Goal: Information Seeking & Learning: Learn about a topic

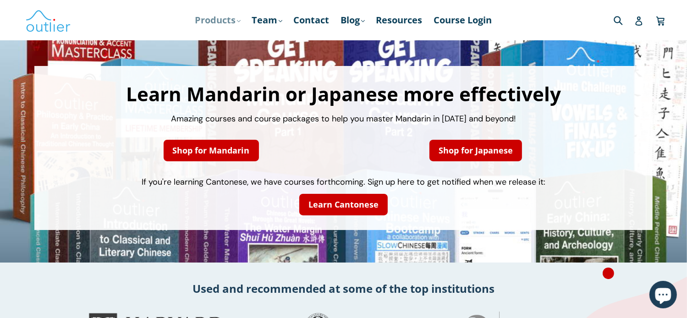
drag, startPoint x: 200, startPoint y: 26, endPoint x: 210, endPoint y: 36, distance: 14.9
click at [200, 26] on link "Products .cls-1{fill:#231f20} expand" at bounding box center [218, 20] width 55 height 16
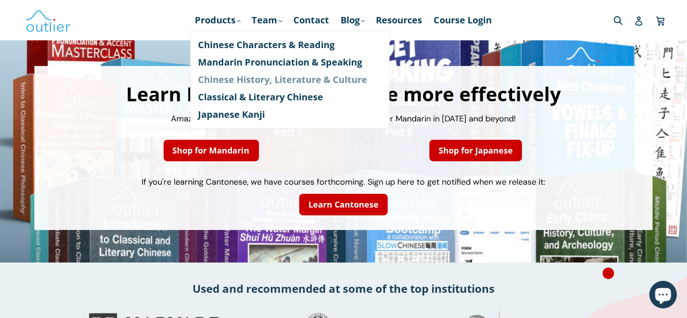
click at [245, 83] on link "Chinese History, Literature & Culture" at bounding box center [289, 79] width 183 height 17
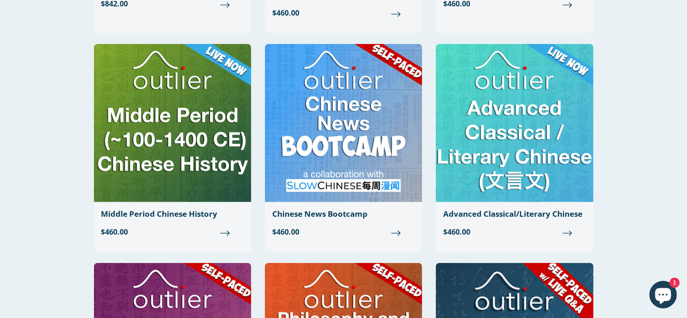
scroll to position [308, 0]
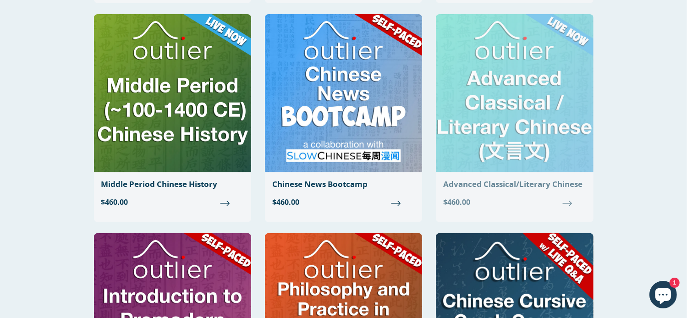
click at [528, 132] on img at bounding box center [514, 93] width 157 height 158
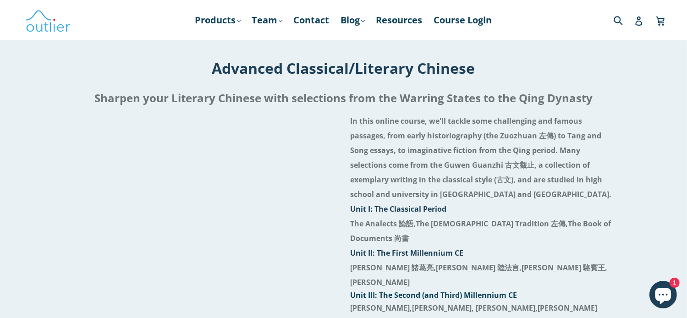
click at [686, 32] on header "Products .cls-1{fill:#231f20} expand Chinese Characters & Reading Mandarin Pron…" at bounding box center [343, 20] width 687 height 40
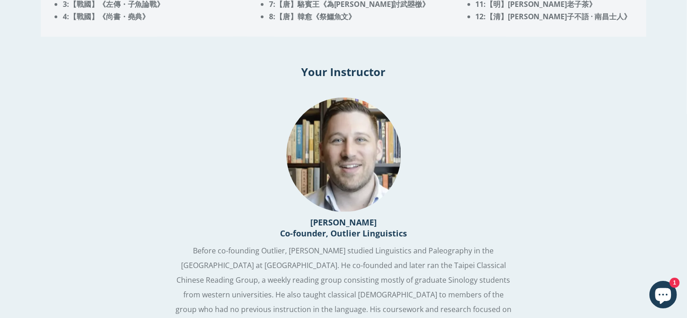
scroll to position [887, 0]
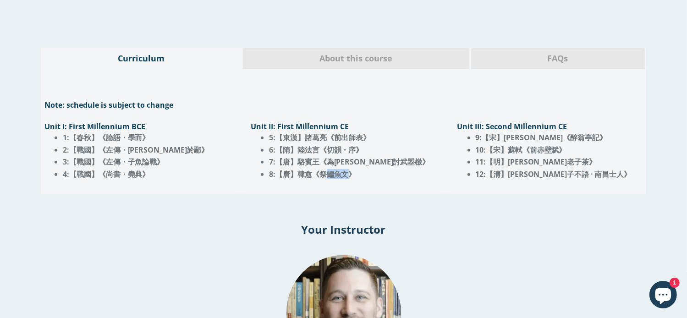
drag, startPoint x: 328, startPoint y: 169, endPoint x: 347, endPoint y: 172, distance: 19.4
click at [347, 172] on span "8:【唐】韓愈《祭鱷魚文》" at bounding box center [312, 174] width 87 height 10
click at [336, 148] on span "6:【隋】陸法言《切韻・序》" at bounding box center [316, 150] width 94 height 10
drag, startPoint x: 328, startPoint y: 154, endPoint x: 377, endPoint y: 159, distance: 48.8
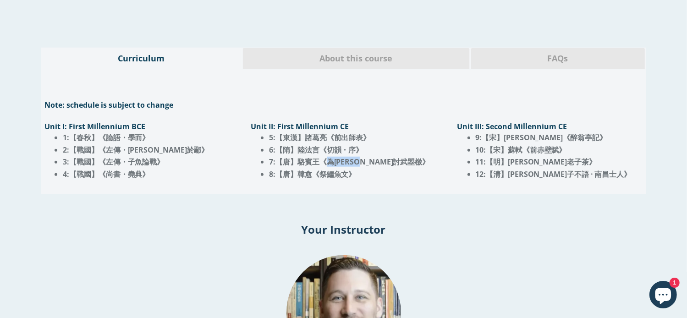
click at [377, 159] on span "7:【唐】駱賓王《為徐敬業討武曌檄》" at bounding box center [349, 162] width 160 height 10
click at [384, 158] on span "7:【唐】駱賓王《為徐敬業討武曌檄》" at bounding box center [349, 162] width 160 height 10
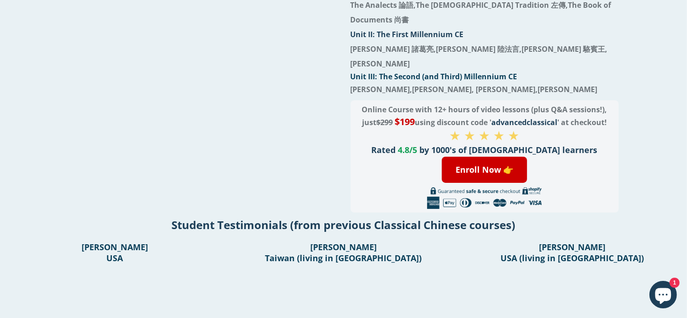
scroll to position [0, 0]
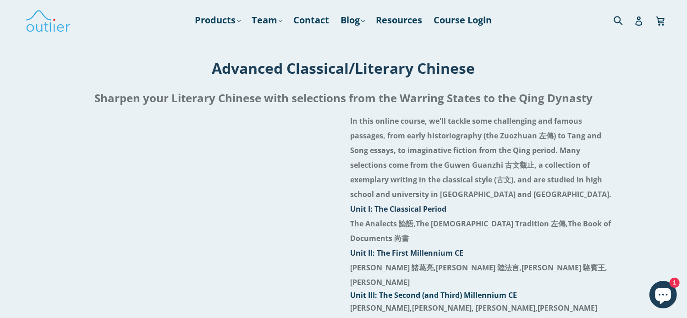
click at [412, 65] on h1 "Advanced Classical/Literary Chinese" at bounding box center [343, 68] width 672 height 20
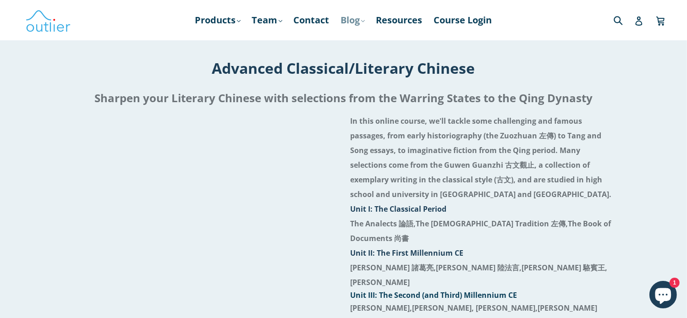
click at [342, 22] on link "Blog .cls-1{fill:#231f20} expand" at bounding box center [352, 20] width 33 height 16
drag, startPoint x: 264, startPoint y: 24, endPoint x: 220, endPoint y: 18, distance: 43.9
click at [264, 24] on link "Team .cls-1{fill:#231f20} expand" at bounding box center [266, 20] width 39 height 16
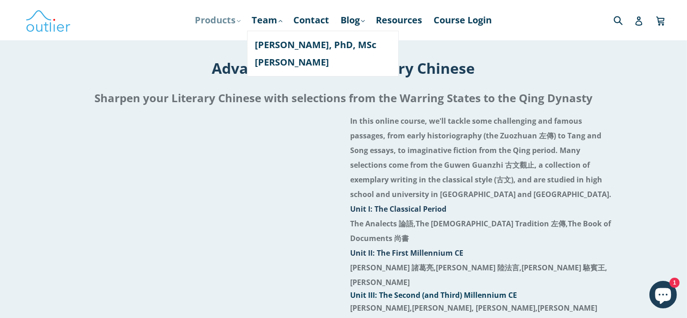
click at [220, 18] on link "Products .cls-1{fill:#231f20} expand" at bounding box center [218, 20] width 55 height 16
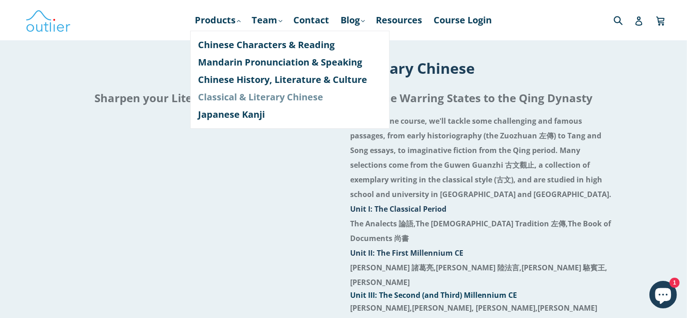
click at [248, 99] on link "Classical & Literary Chinese" at bounding box center [289, 96] width 183 height 17
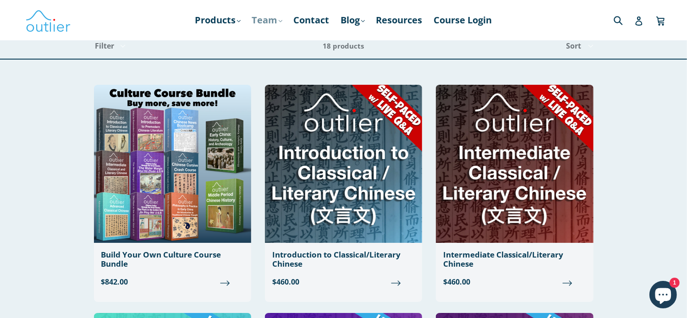
click at [263, 26] on link "Team .cls-1{fill:#231f20} expand" at bounding box center [266, 20] width 39 height 16
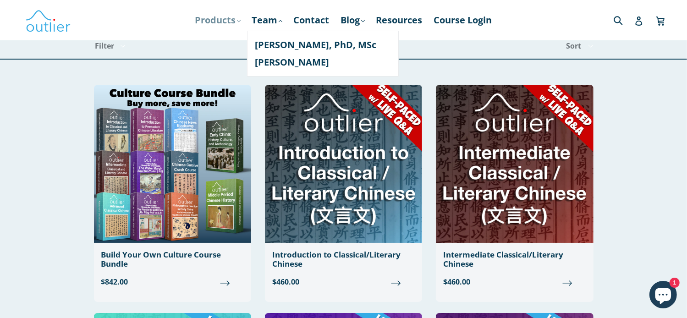
click at [223, 20] on link "Products .cls-1{fill:#231f20} expand" at bounding box center [218, 20] width 55 height 16
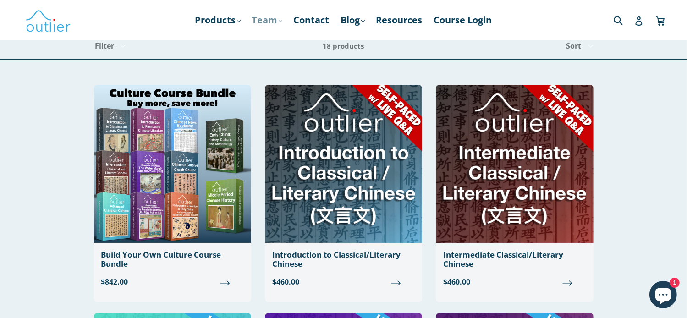
click at [263, 19] on link "Team .cls-1{fill:#231f20} expand" at bounding box center [266, 20] width 39 height 16
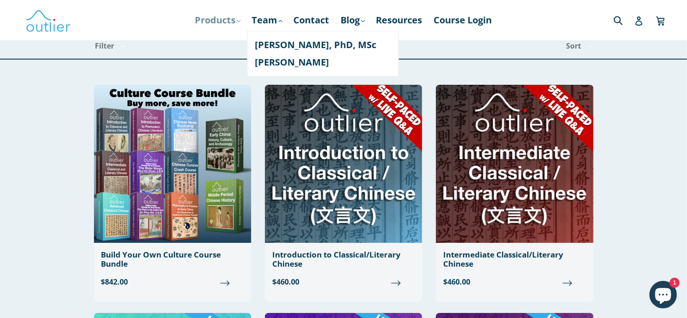
click at [214, 13] on link "Products .cls-1{fill:#231f20} expand" at bounding box center [218, 20] width 55 height 16
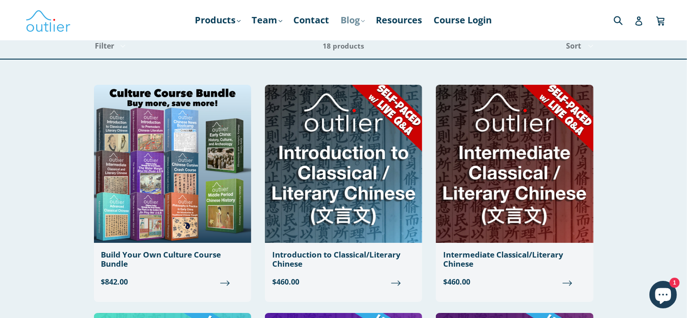
click at [342, 17] on link "Blog .cls-1{fill:#231f20} expand" at bounding box center [352, 20] width 33 height 16
click at [374, 46] on link "Chinese" at bounding box center [371, 44] width 55 height 17
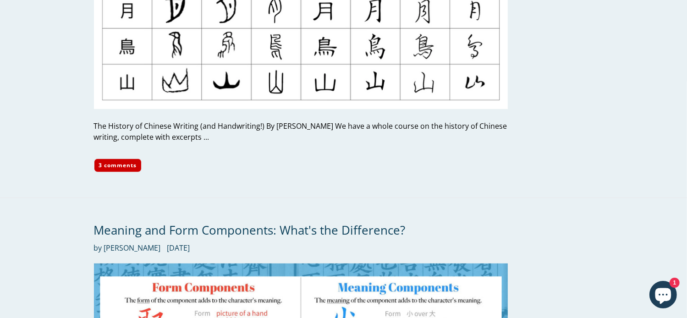
scroll to position [4034, 0]
